Goal: Information Seeking & Learning: Learn about a topic

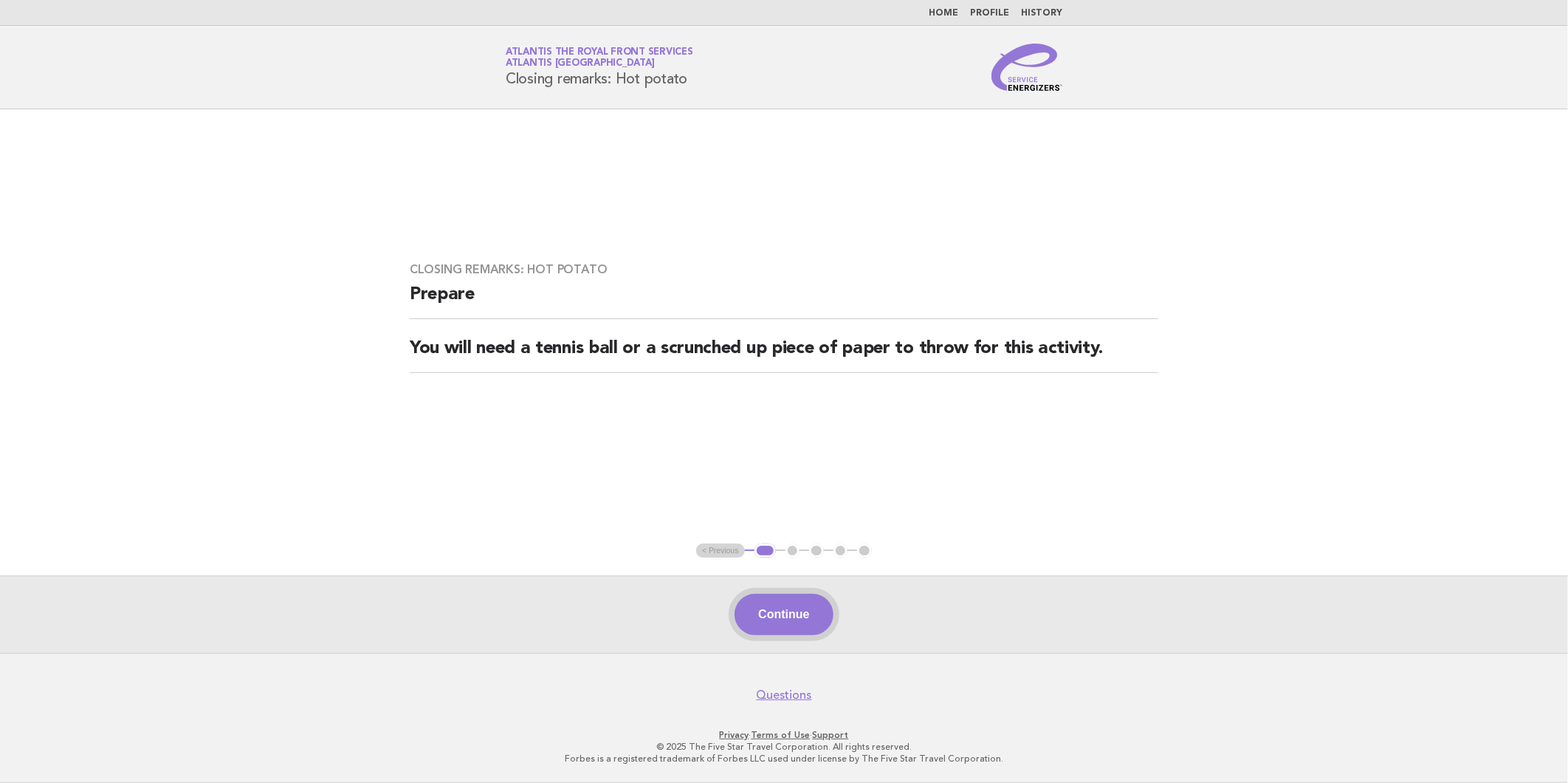
click at [800, 600] on button "Continue" at bounding box center [784, 615] width 98 height 41
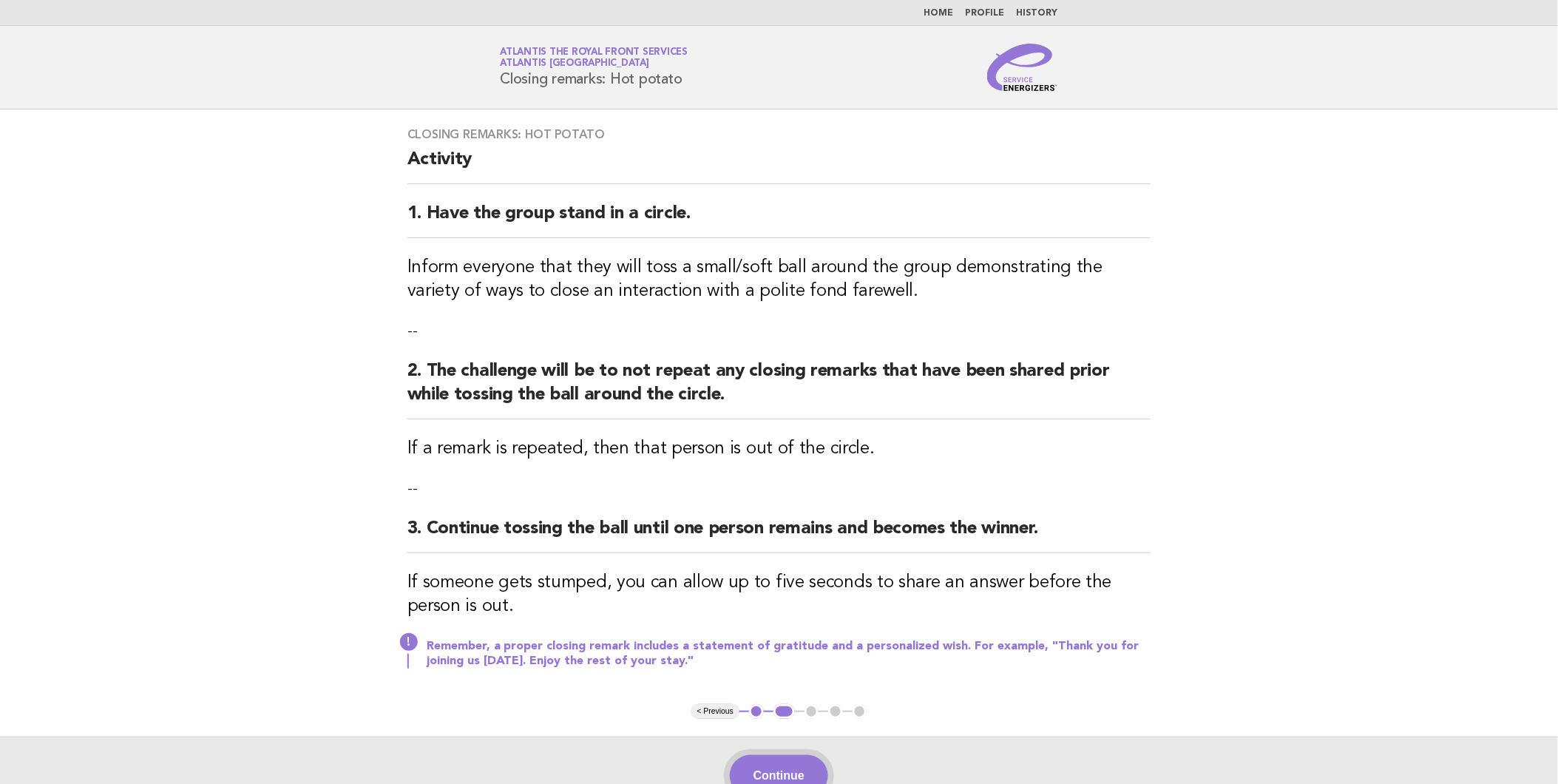
click at [815, 762] on button "Continue" at bounding box center [779, 776] width 98 height 42
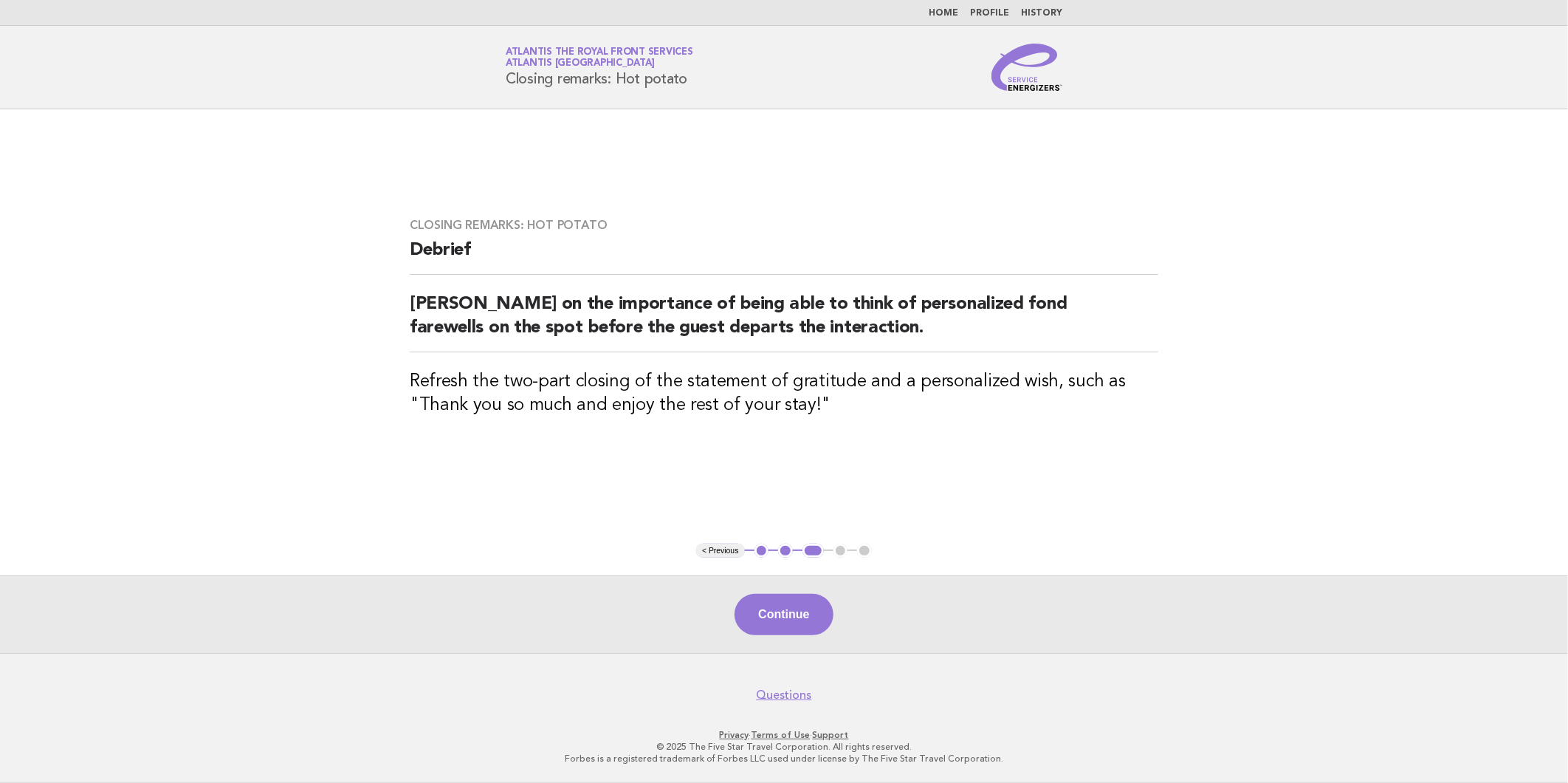
click at [939, 16] on link "Home" at bounding box center [943, 14] width 29 height 9
click at [941, 12] on link "Home" at bounding box center [943, 14] width 29 height 9
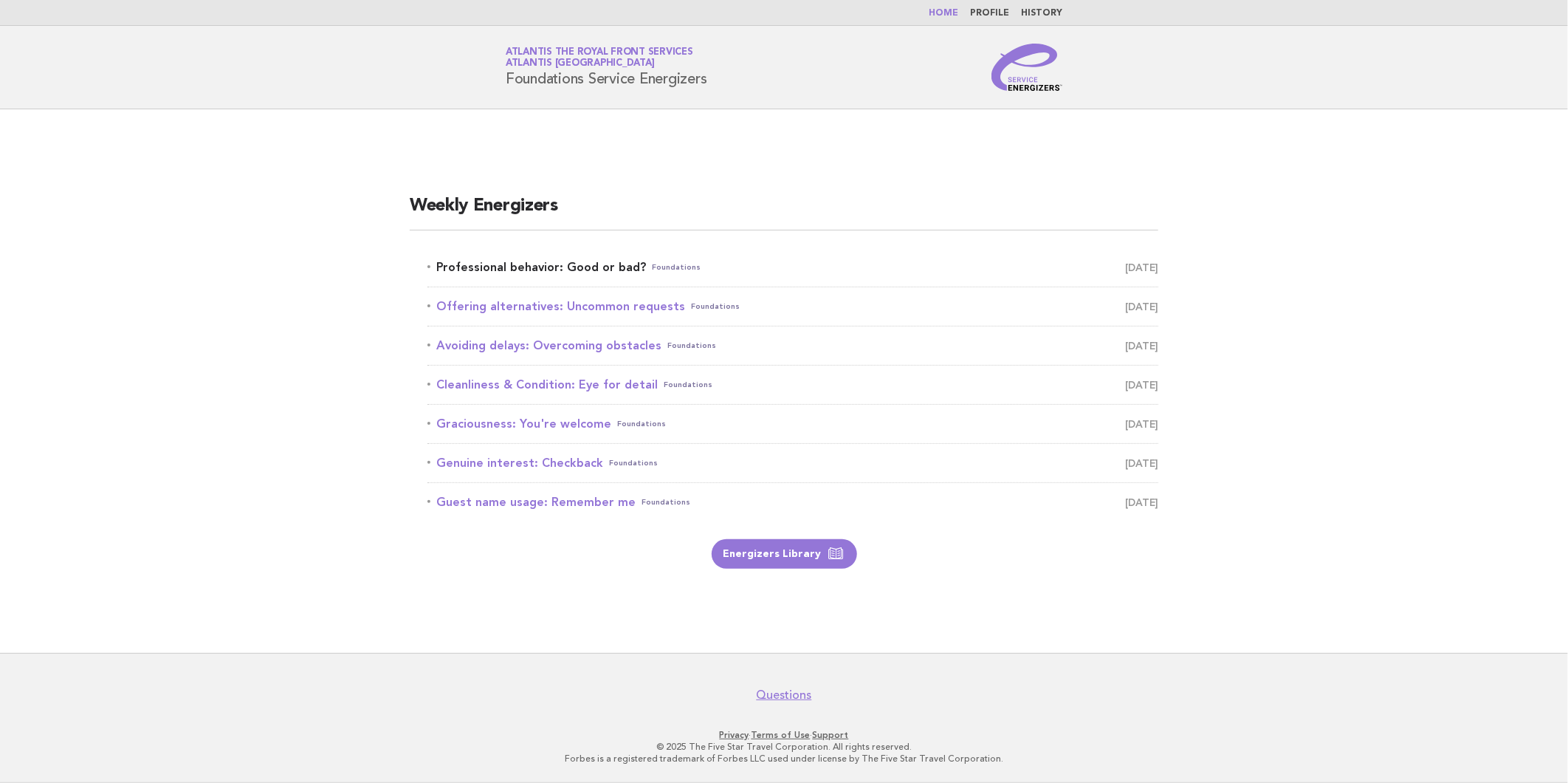
click at [612, 260] on link "Professional behavior: Good or bad? Foundations October 3" at bounding box center [792, 267] width 731 height 21
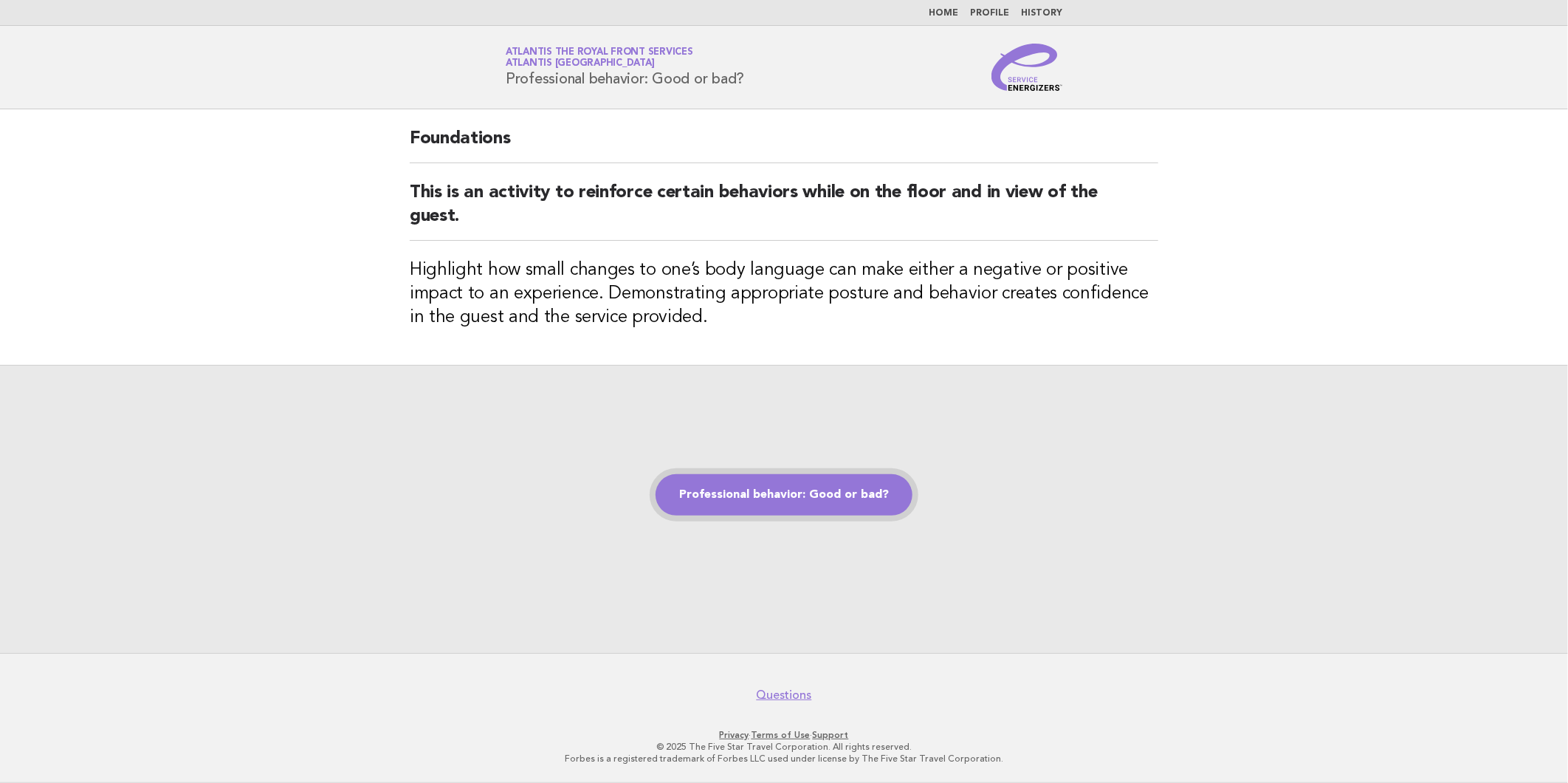
click at [834, 482] on link "Professional behavior: Good or bad?" at bounding box center [784, 495] width 257 height 41
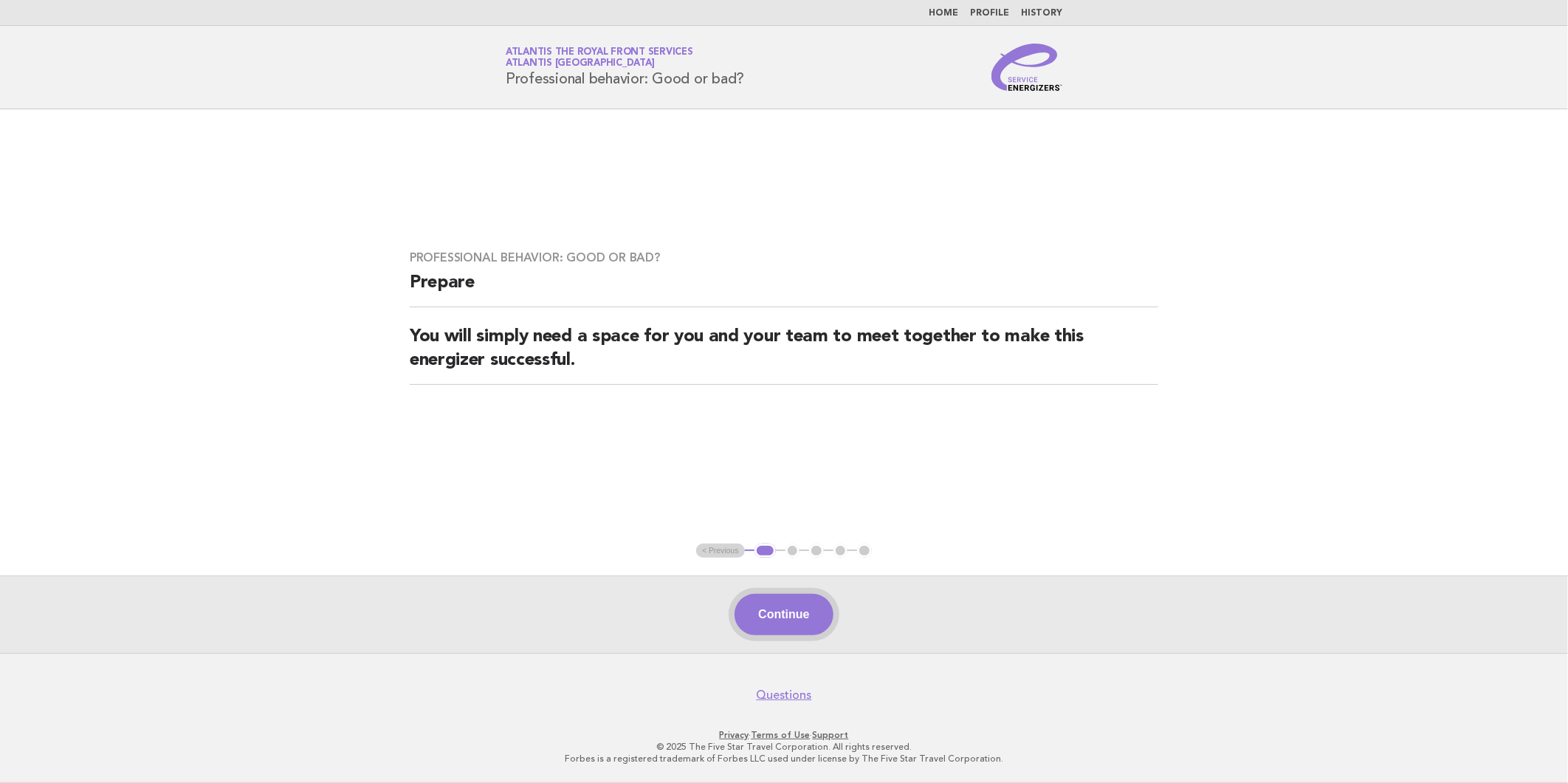
click at [801, 594] on button "Continue" at bounding box center [784, 615] width 98 height 41
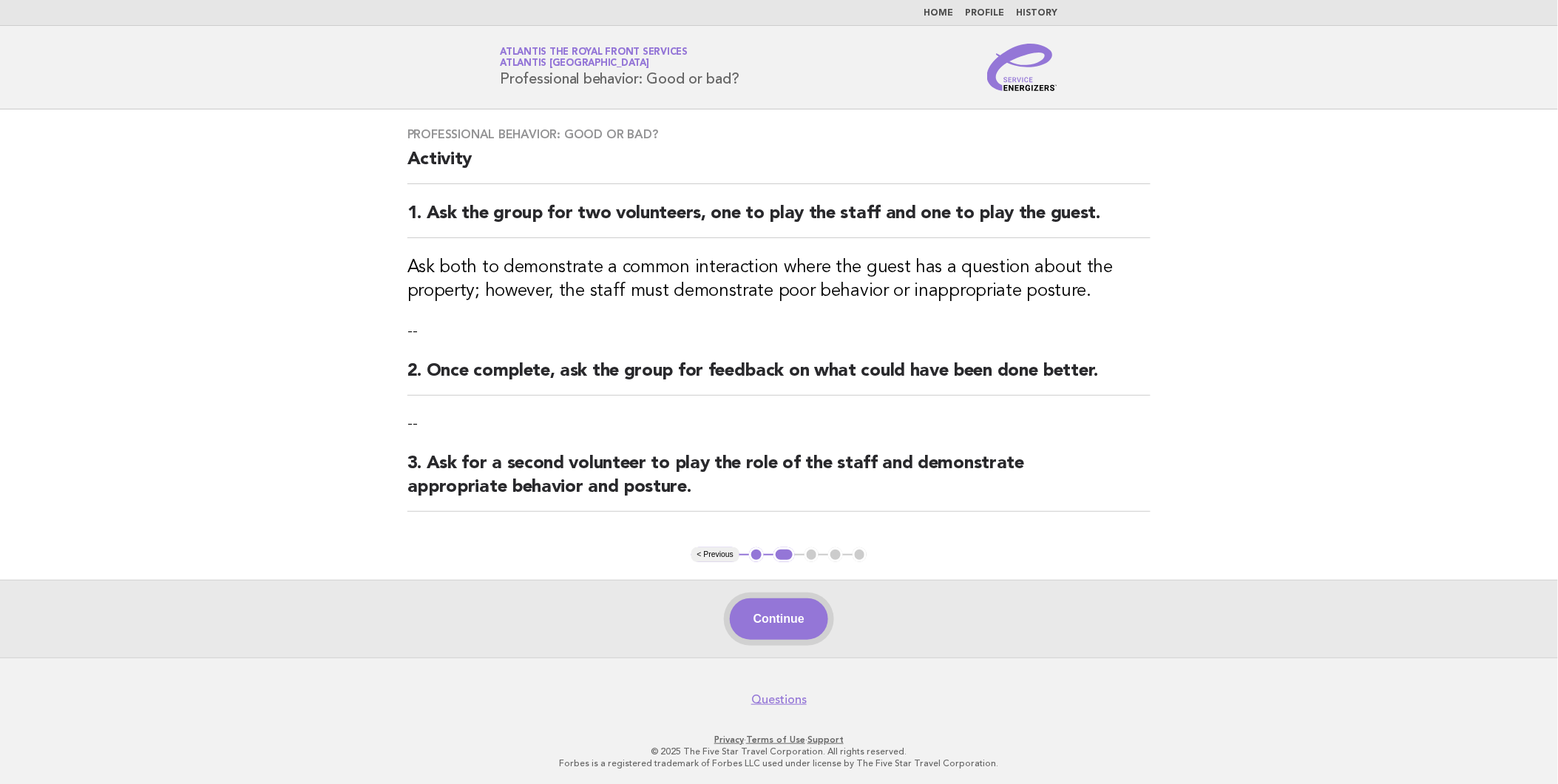
click at [780, 604] on button "Continue" at bounding box center [779, 619] width 98 height 42
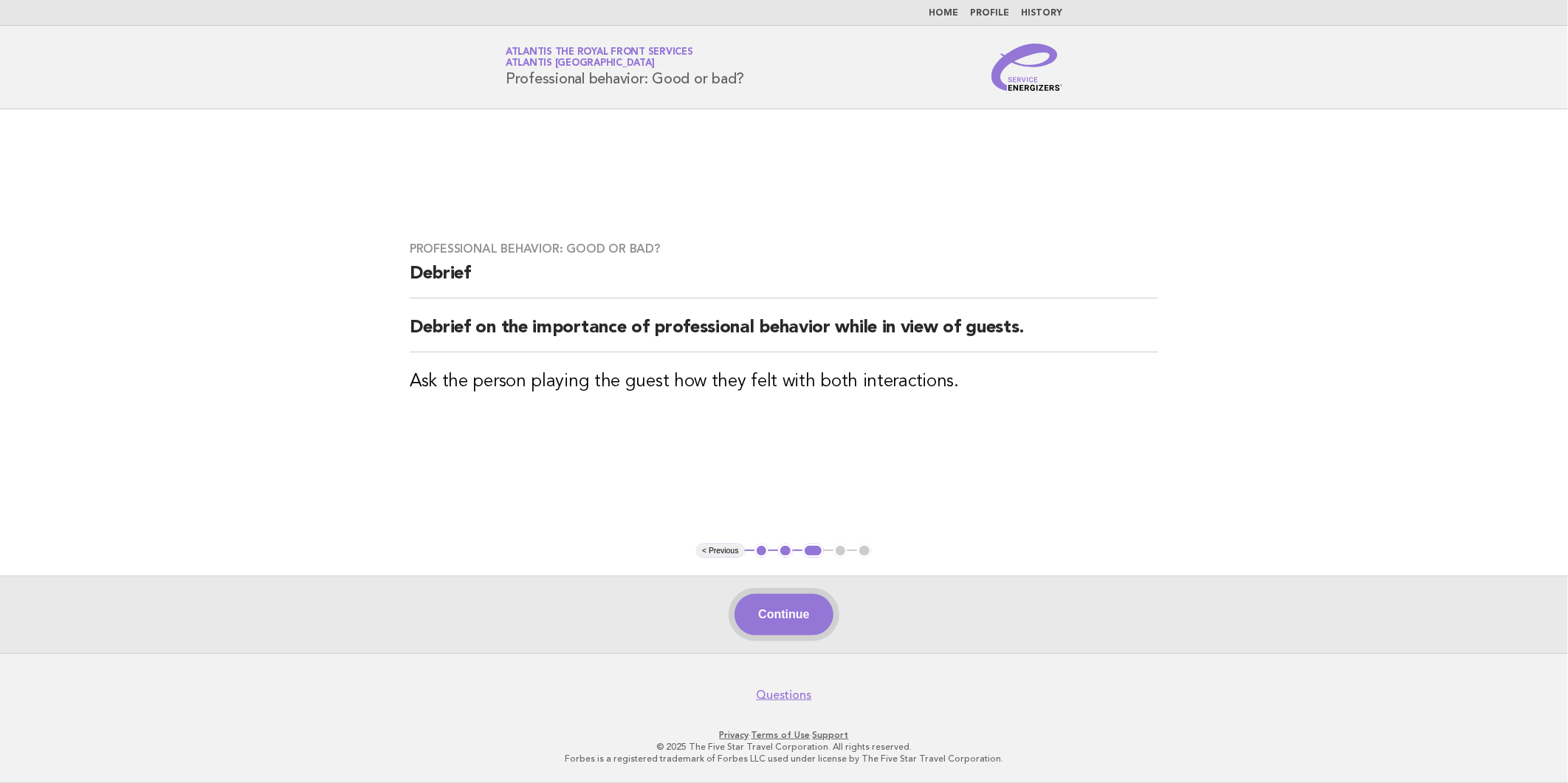
click at [778, 632] on button "Continue" at bounding box center [784, 615] width 98 height 41
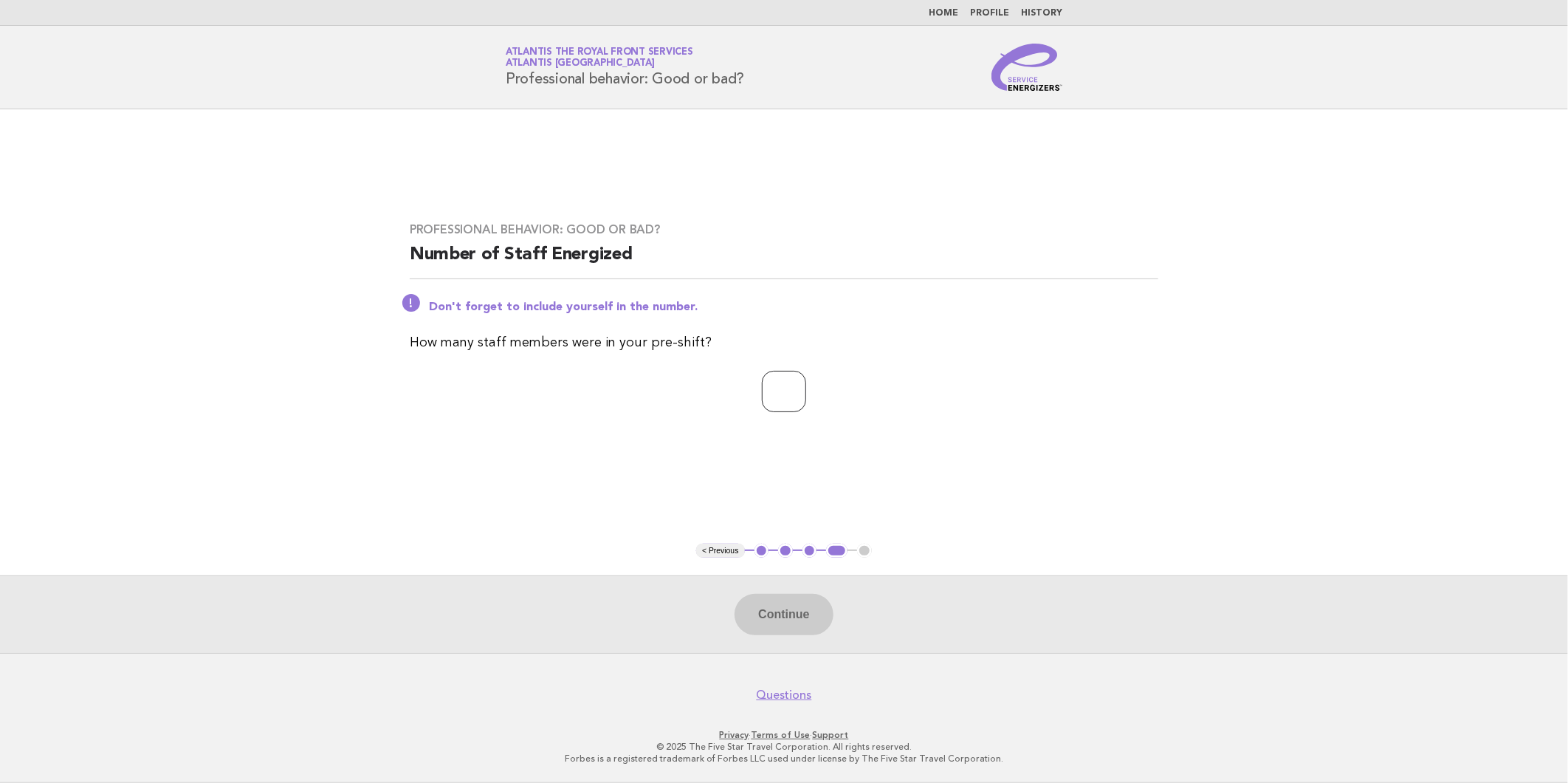
click at [764, 400] on input "number" at bounding box center [784, 391] width 45 height 41
type input "*"
click at [759, 600] on button "Continue" at bounding box center [784, 615] width 98 height 41
